Goal: Information Seeking & Learning: Understand process/instructions

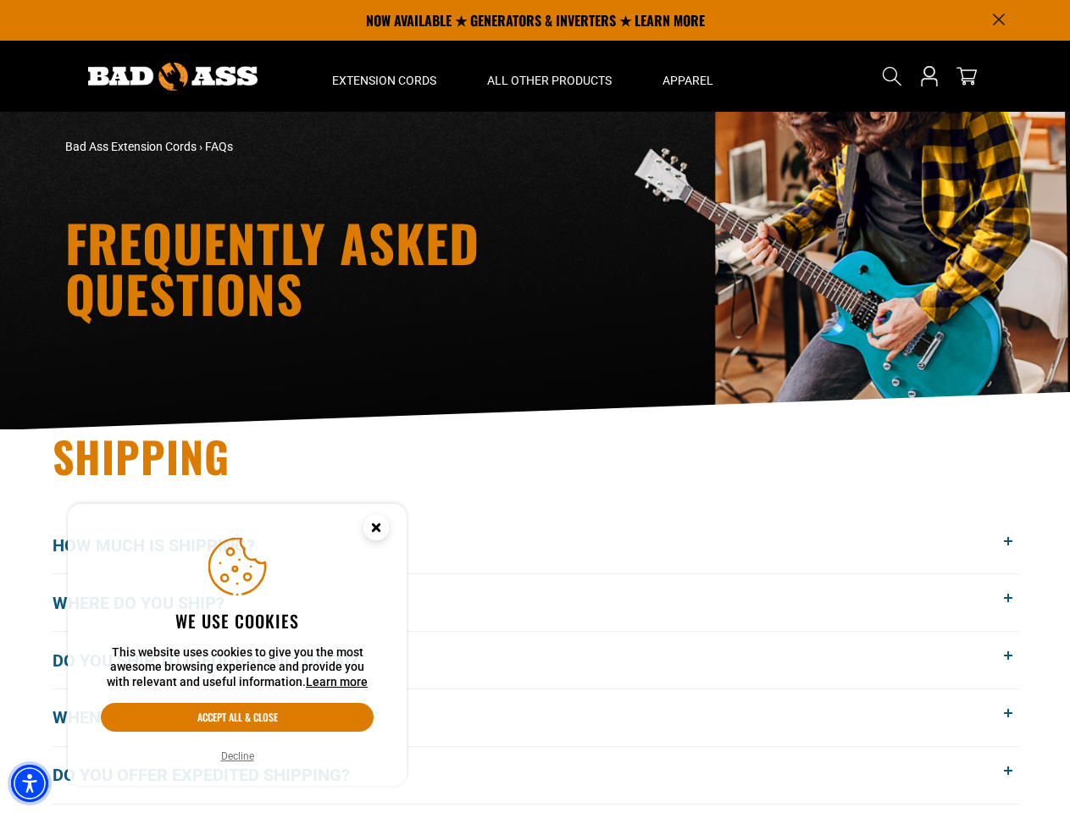
click at [30, 784] on img "Accessibility Menu" at bounding box center [29, 783] width 37 height 37
